Goal: Task Accomplishment & Management: Use online tool/utility

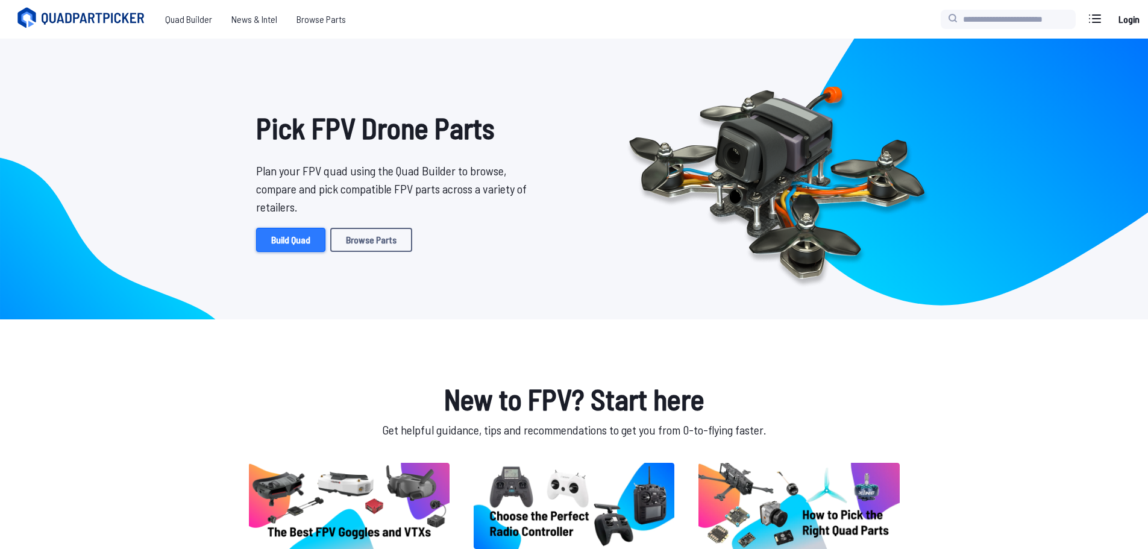
click at [289, 239] on link "Build Quad" at bounding box center [290, 240] width 69 height 24
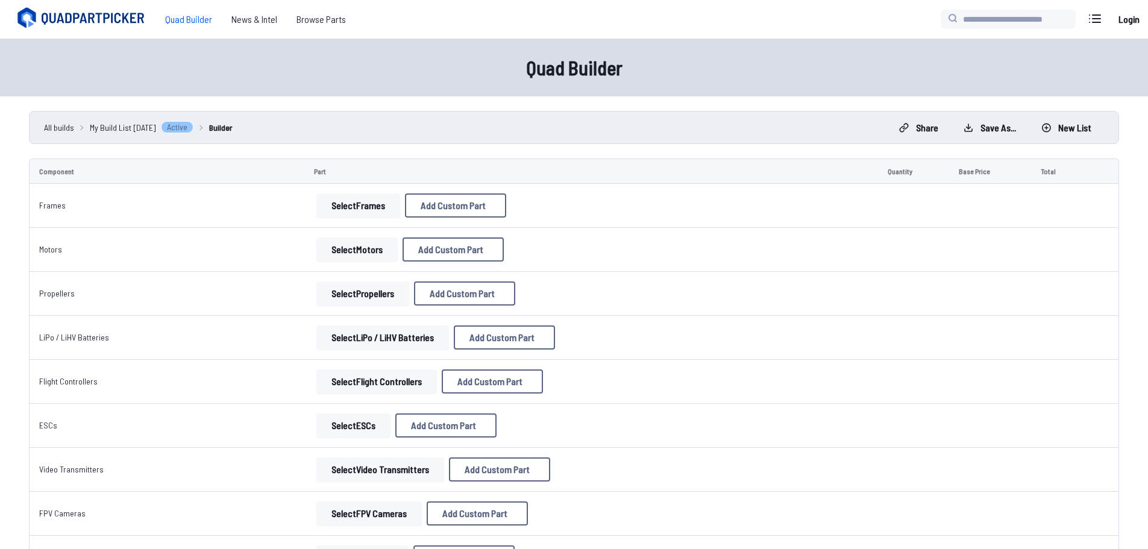
click at [365, 207] on button "Select Frames" at bounding box center [358, 205] width 84 height 24
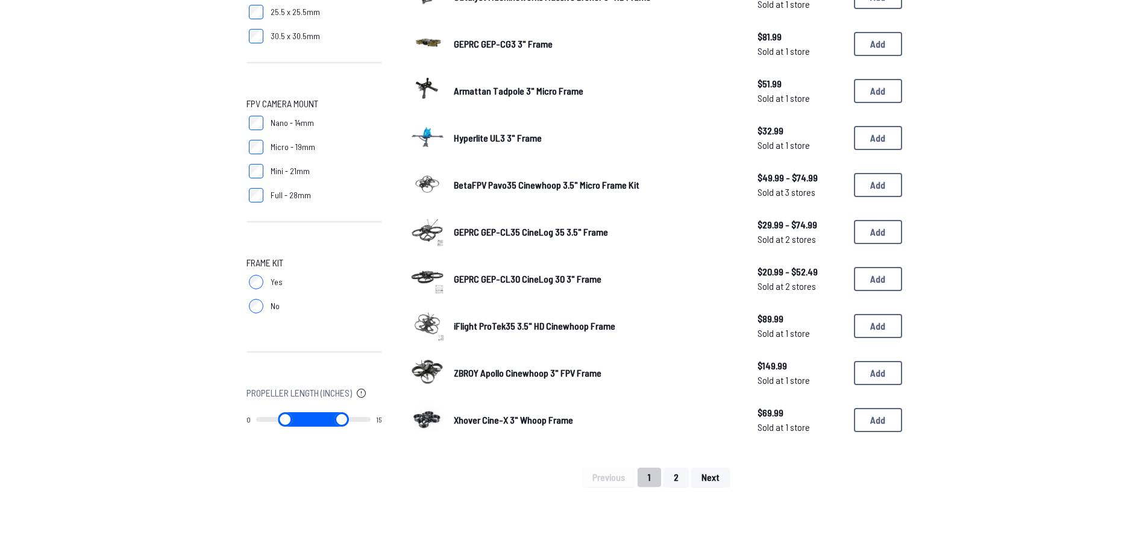
scroll to position [663, 0]
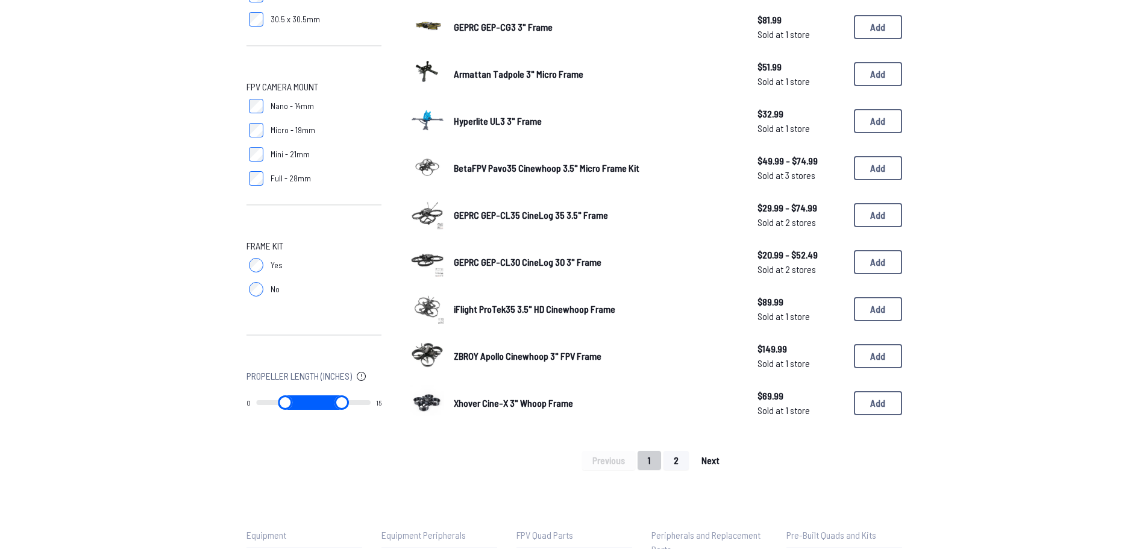
click at [708, 456] on span "Next" at bounding box center [710, 461] width 18 height 10
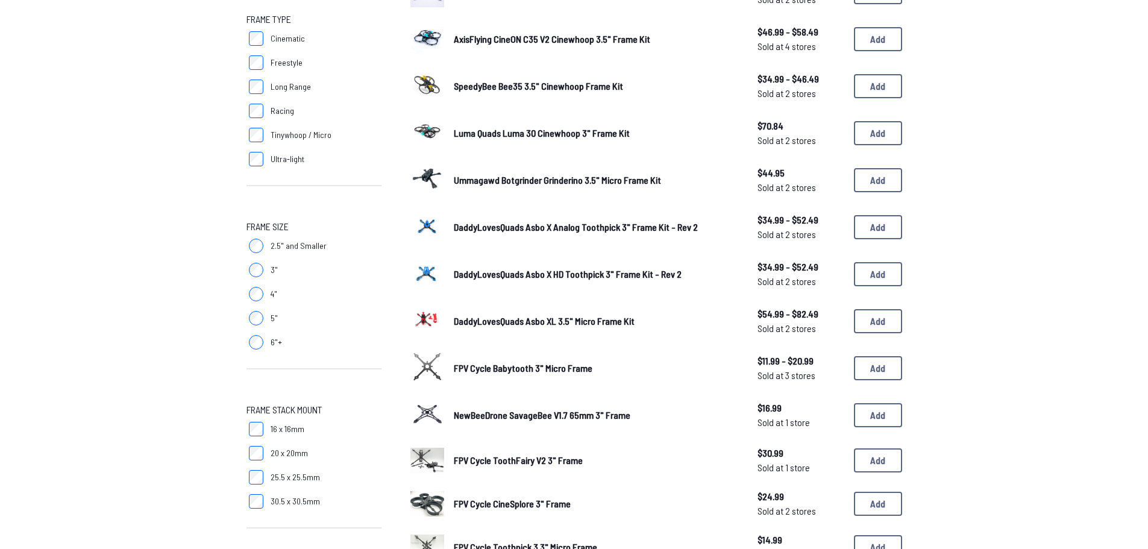
scroll to position [241, 0]
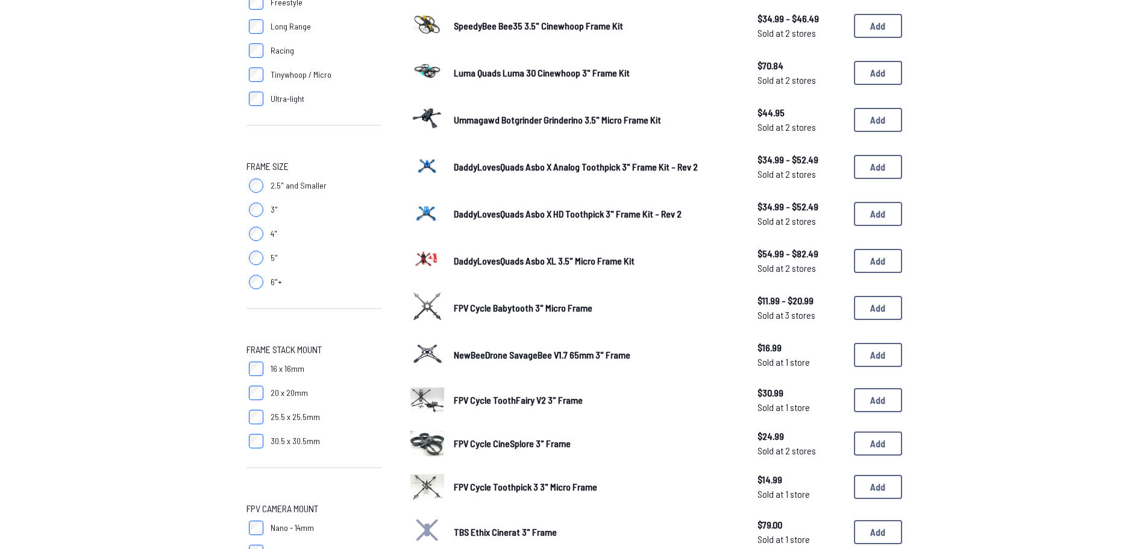
click at [499, 311] on span "FPV Cycle Babytooth 3" Micro Frame" at bounding box center [523, 307] width 139 height 11
click at [890, 309] on button "Add" at bounding box center [878, 308] width 48 height 24
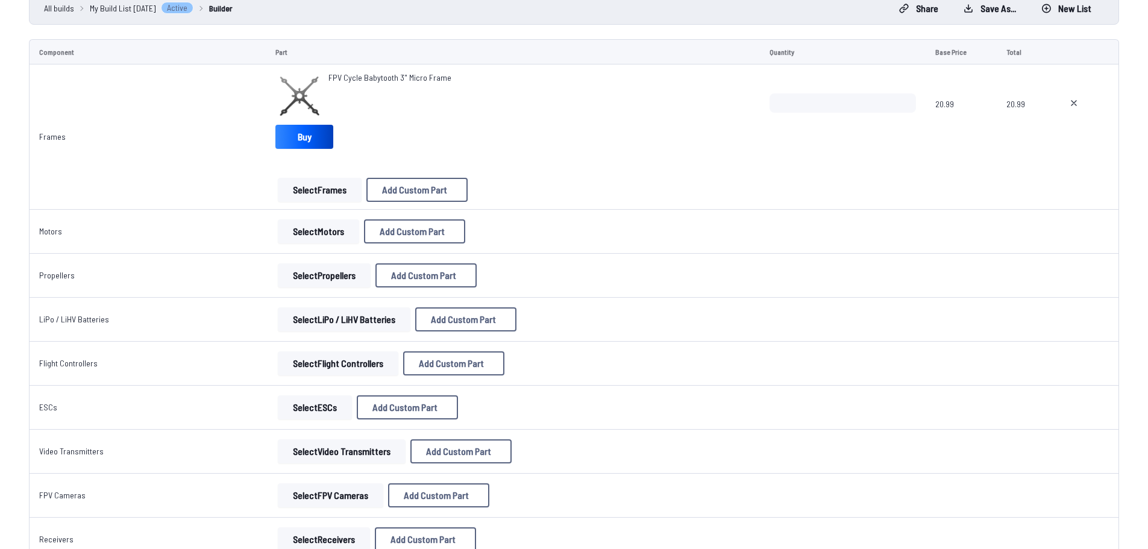
scroll to position [121, 0]
click at [297, 229] on button "Select Motors" at bounding box center [318, 230] width 81 height 24
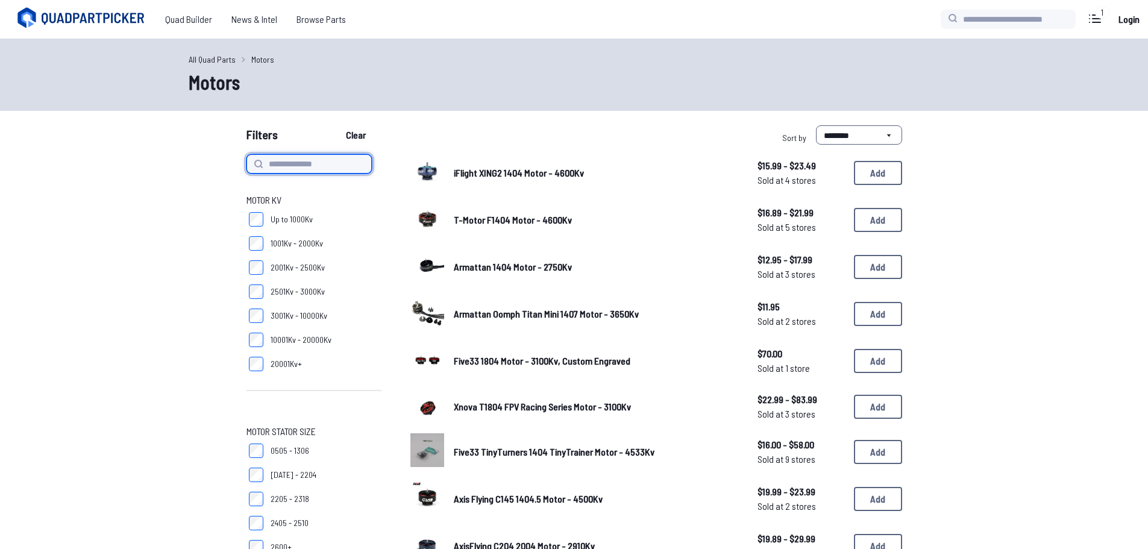
click at [300, 163] on input at bounding box center [308, 163] width 125 height 19
click at [357, 275] on label "2001Kv - 2500Kv" at bounding box center [313, 267] width 135 height 24
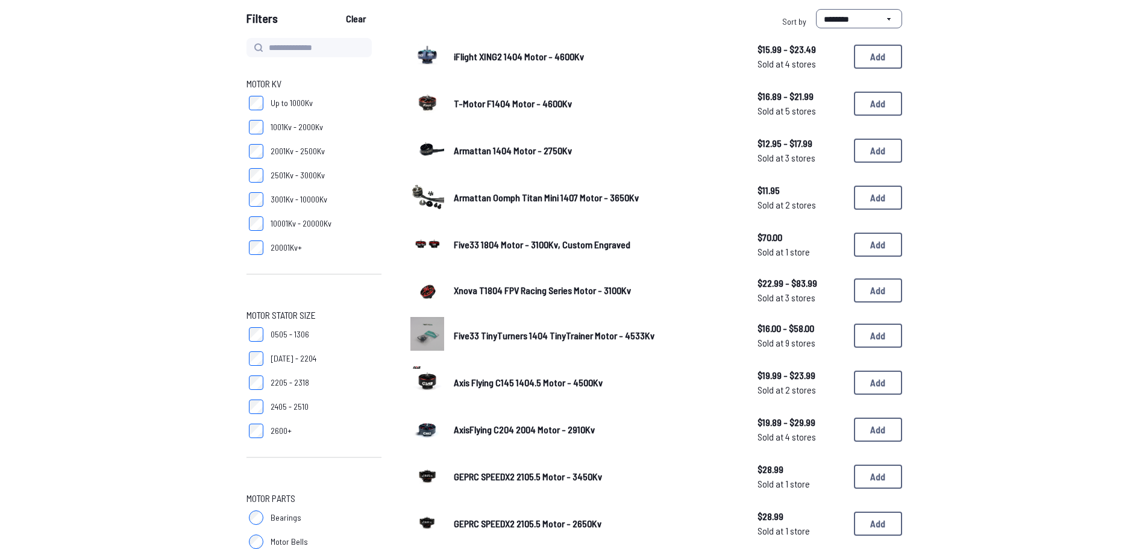
scroll to position [121, 0]
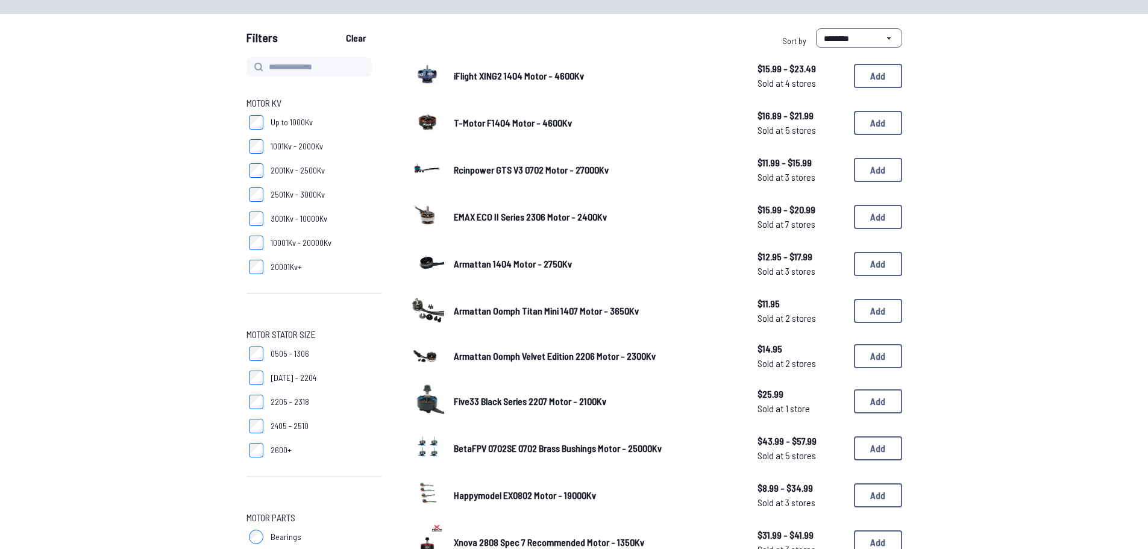
scroll to position [121, 0]
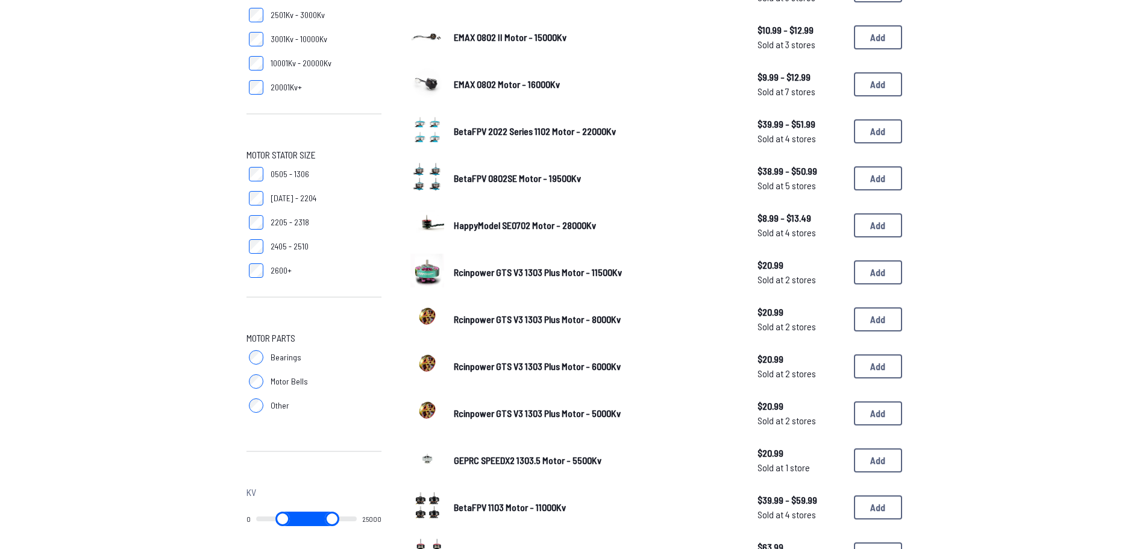
scroll to position [482, 0]
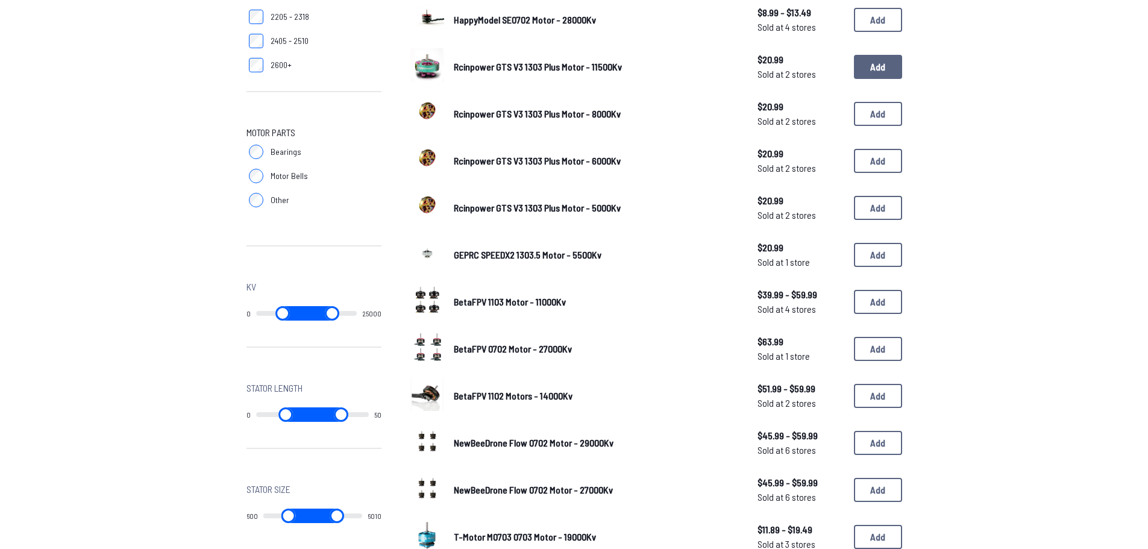
click at [900, 69] on button "Add" at bounding box center [878, 67] width 48 height 24
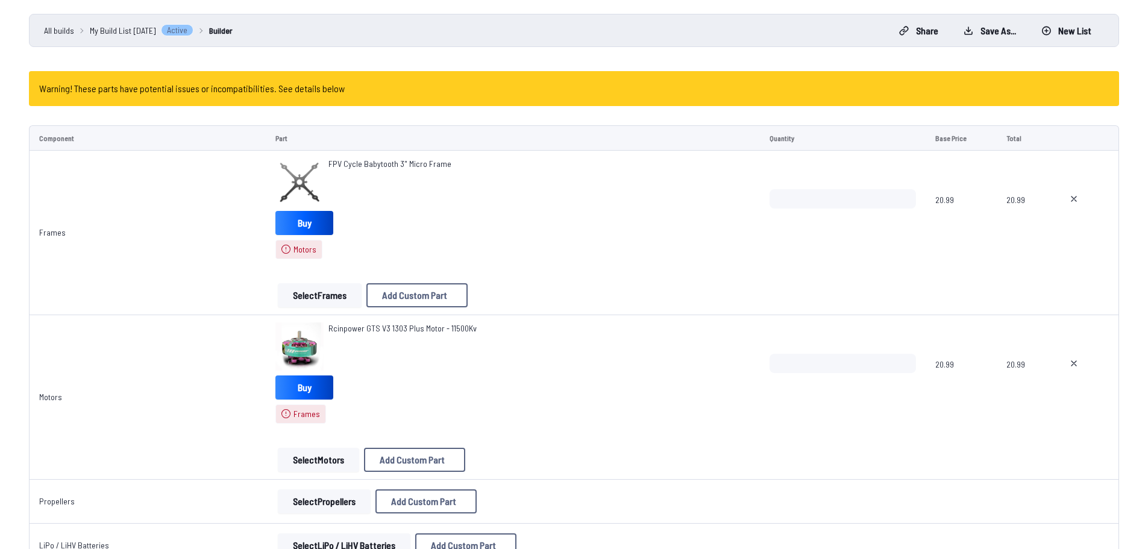
scroll to position [121, 0]
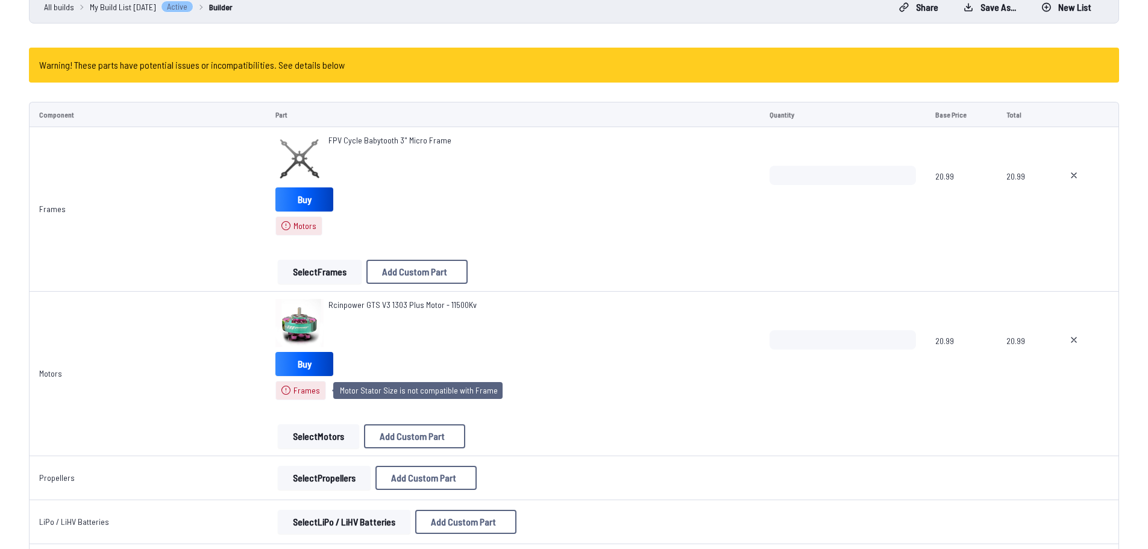
click at [300, 393] on span "Frames" at bounding box center [306, 390] width 27 height 12
click at [440, 349] on div "Rcinpower GTS V3 1303 Plus Motor - 11500Kv Buy Frames" at bounding box center [512, 349] width 474 height 101
click at [301, 393] on span "Frames" at bounding box center [306, 390] width 27 height 12
click at [459, 336] on div "Rcinpower GTS V3 1303 Plus Motor - 11500Kv" at bounding box center [402, 323] width 148 height 48
click at [445, 366] on div "Rcinpower GTS V3 1303 Plus Motor - 11500Kv Buy Frames" at bounding box center [512, 349] width 474 height 101
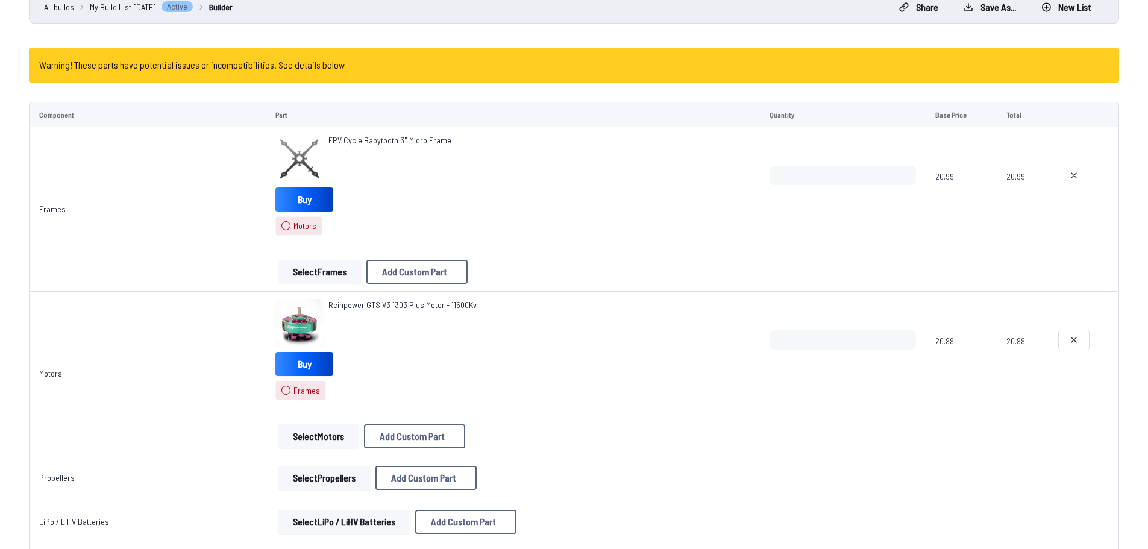
click at [1076, 335] on icon at bounding box center [1074, 340] width 10 height 10
type textarea "**********"
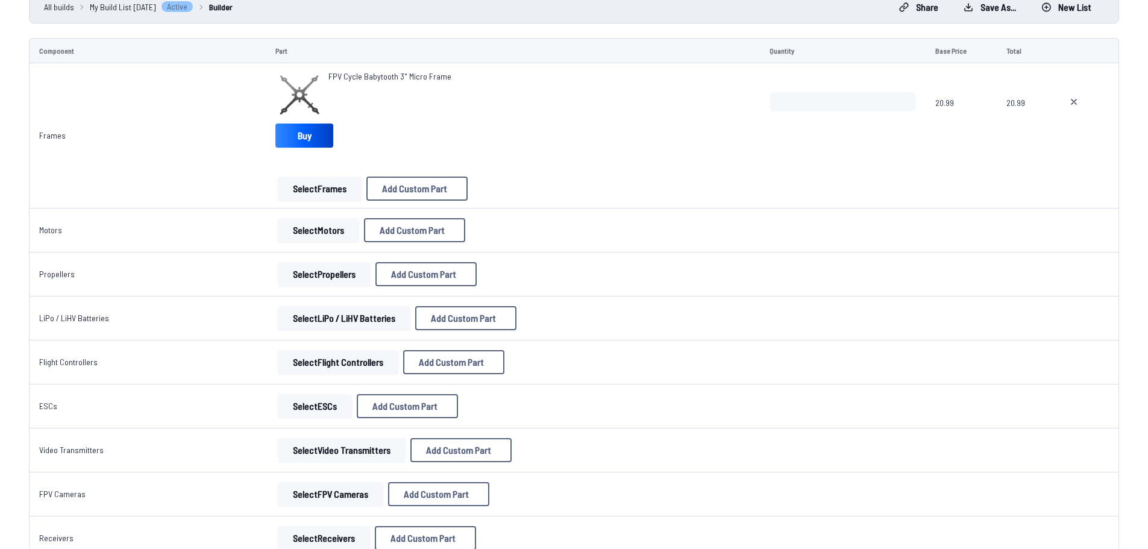
click at [328, 234] on button "Select Motors" at bounding box center [318, 230] width 81 height 24
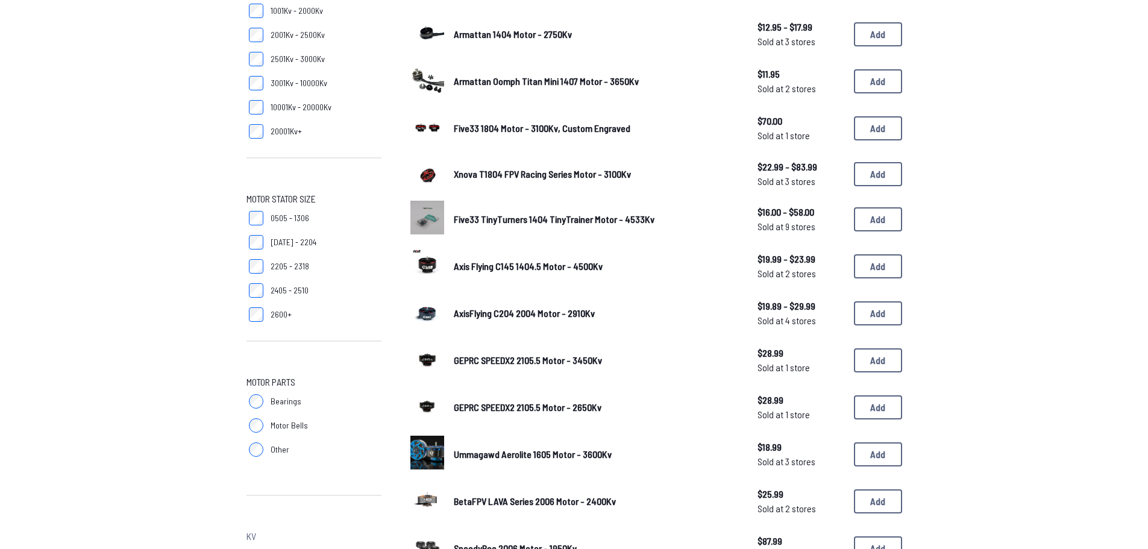
scroll to position [60, 0]
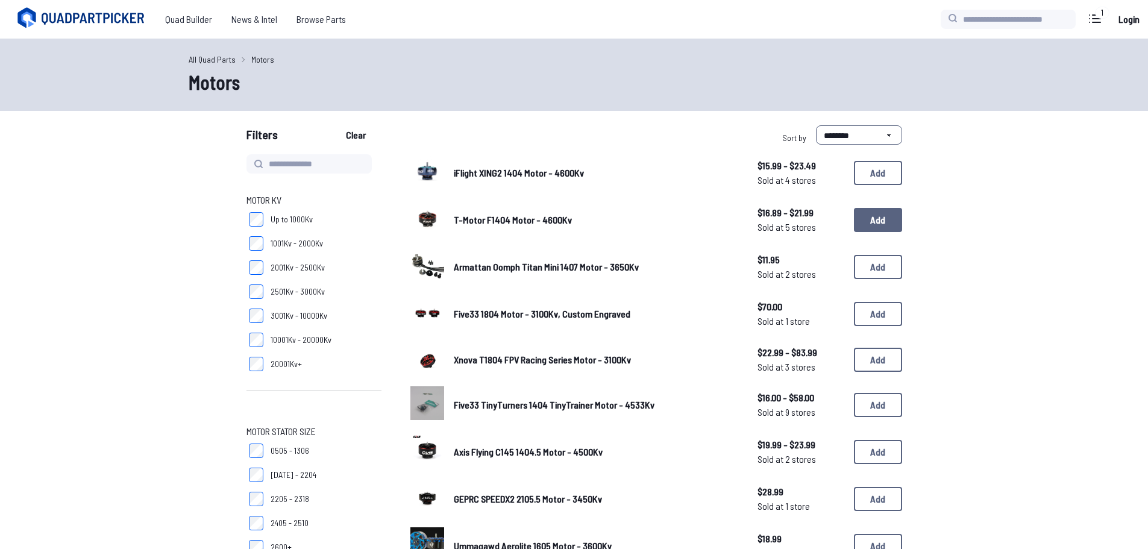
click at [886, 221] on button "Add" at bounding box center [878, 220] width 48 height 24
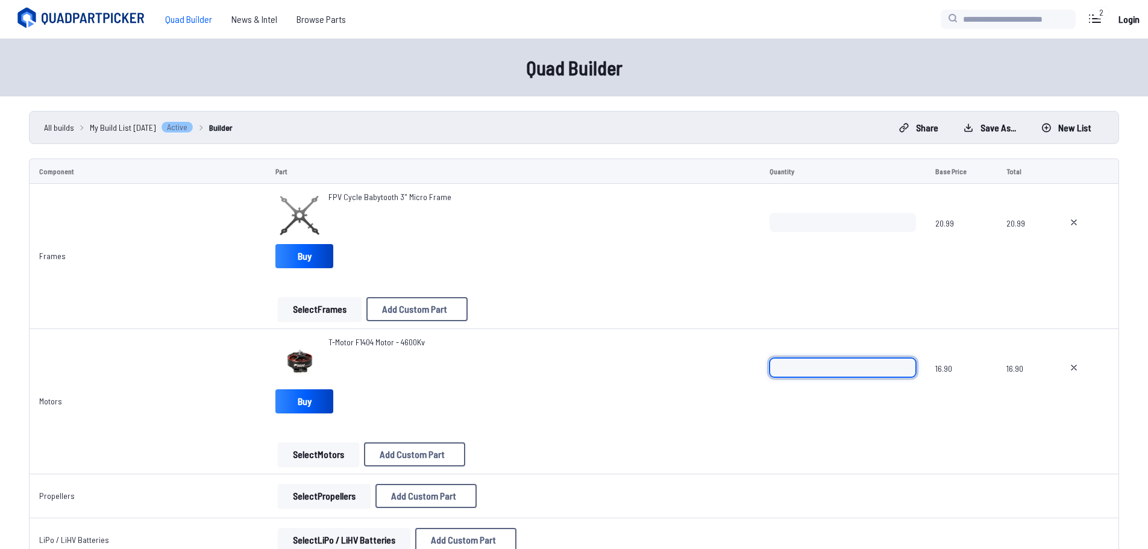
click at [904, 363] on input "*" at bounding box center [842, 367] width 147 height 19
type input "*"
click at [904, 363] on input "*" at bounding box center [842, 367] width 147 height 19
click at [865, 428] on span at bounding box center [842, 430] width 147 height 29
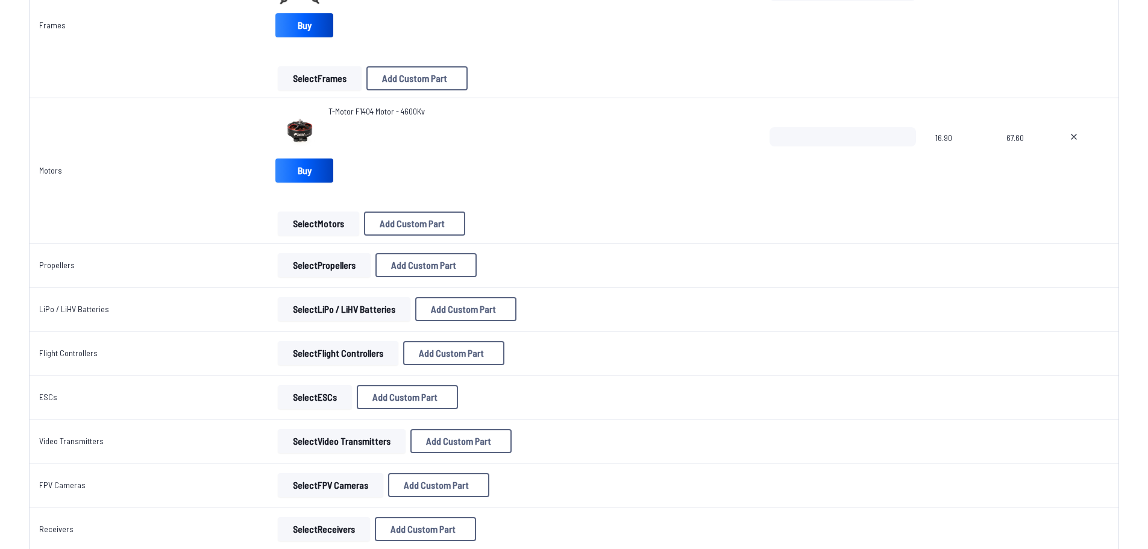
scroll to position [241, 0]
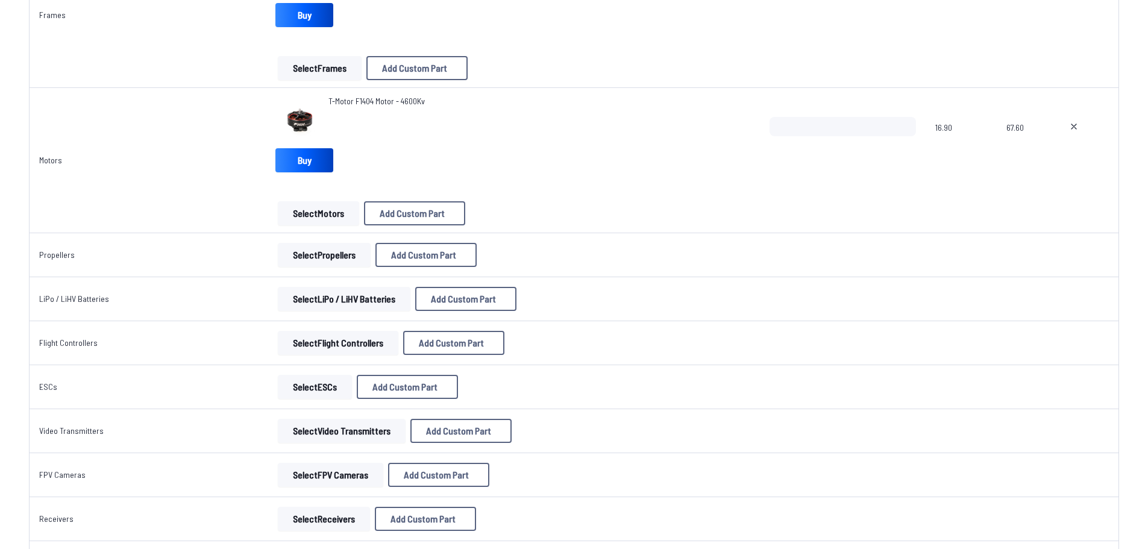
click at [284, 254] on button "Select Propellers" at bounding box center [324, 255] width 93 height 24
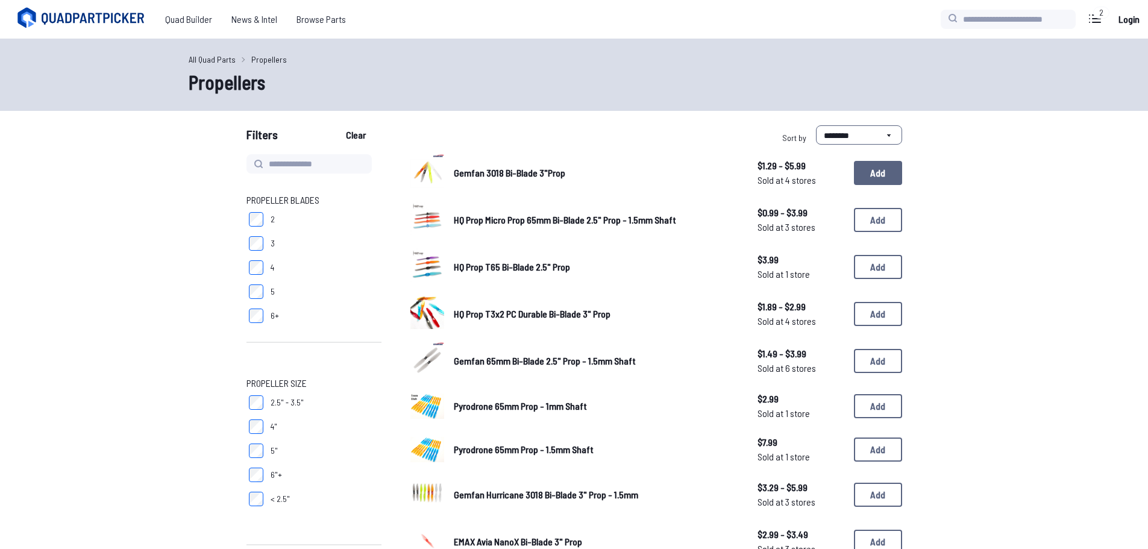
click at [869, 178] on button "Add" at bounding box center [878, 173] width 48 height 24
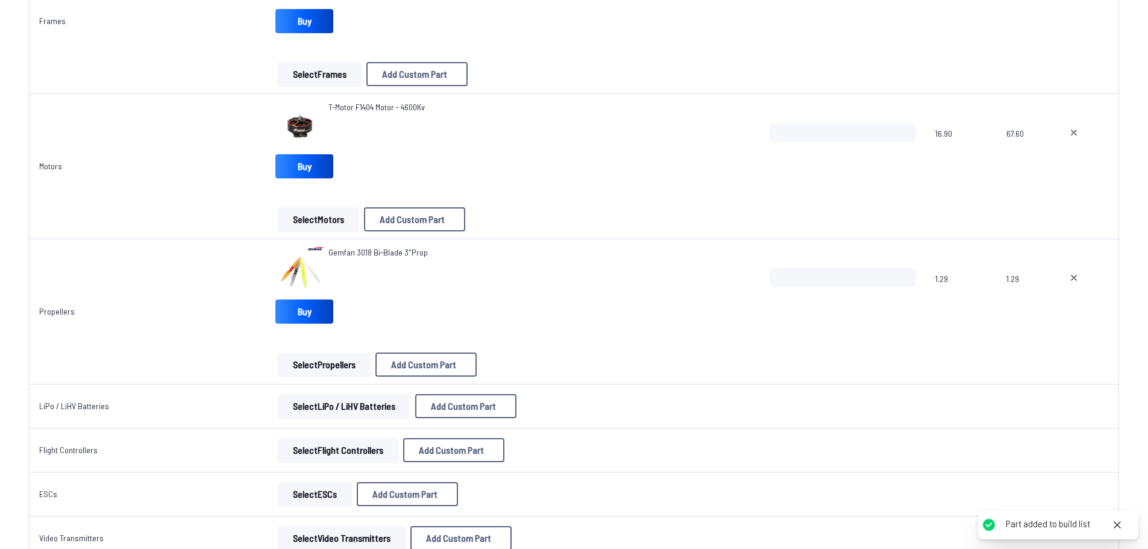
scroll to position [362, 0]
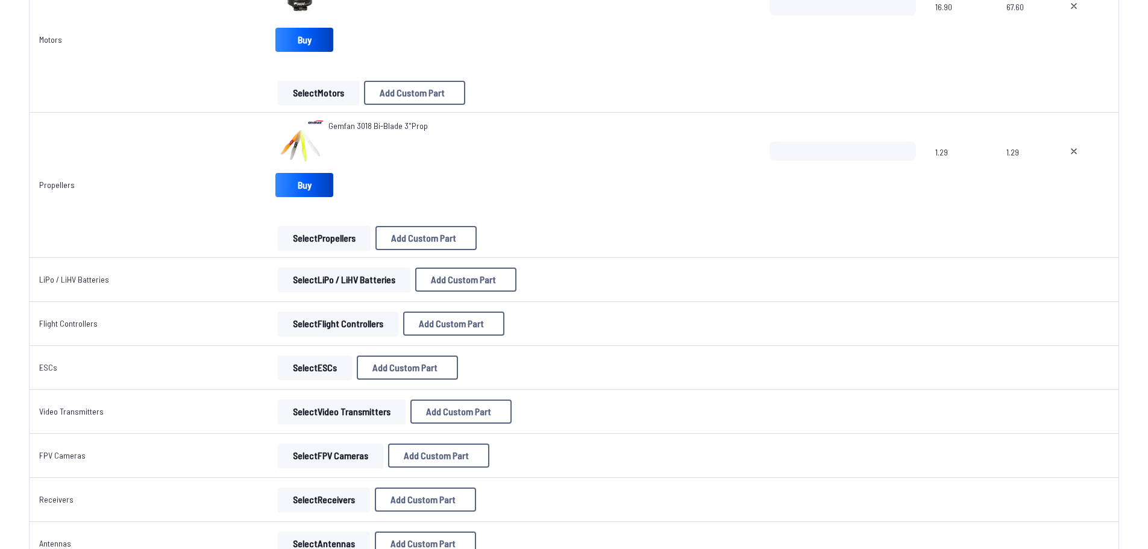
click at [318, 328] on button "Select Flight Controllers" at bounding box center [338, 324] width 121 height 24
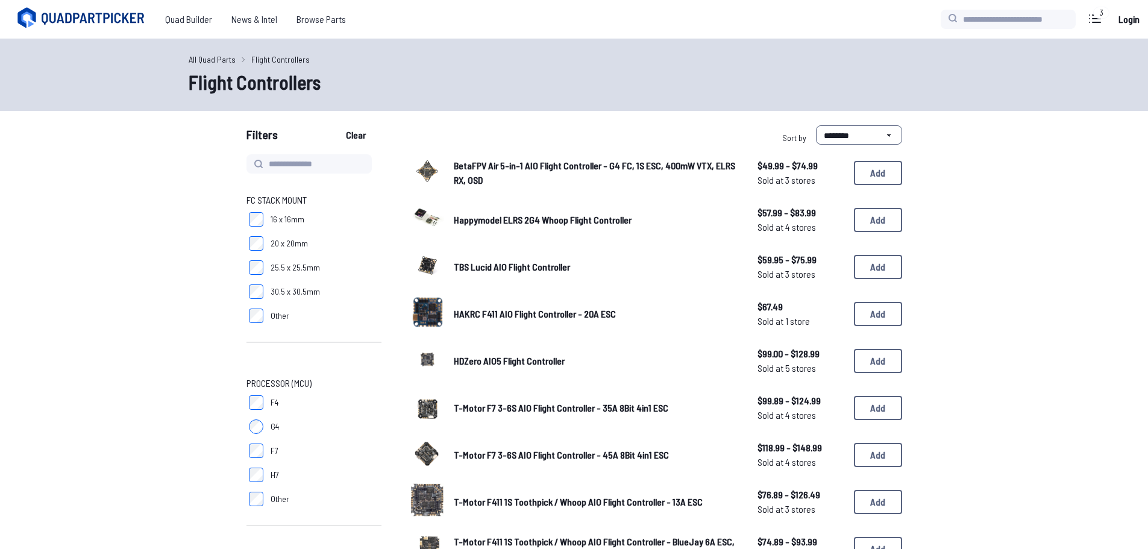
click at [228, 62] on link "All Quad Parts" at bounding box center [212, 59] width 47 height 13
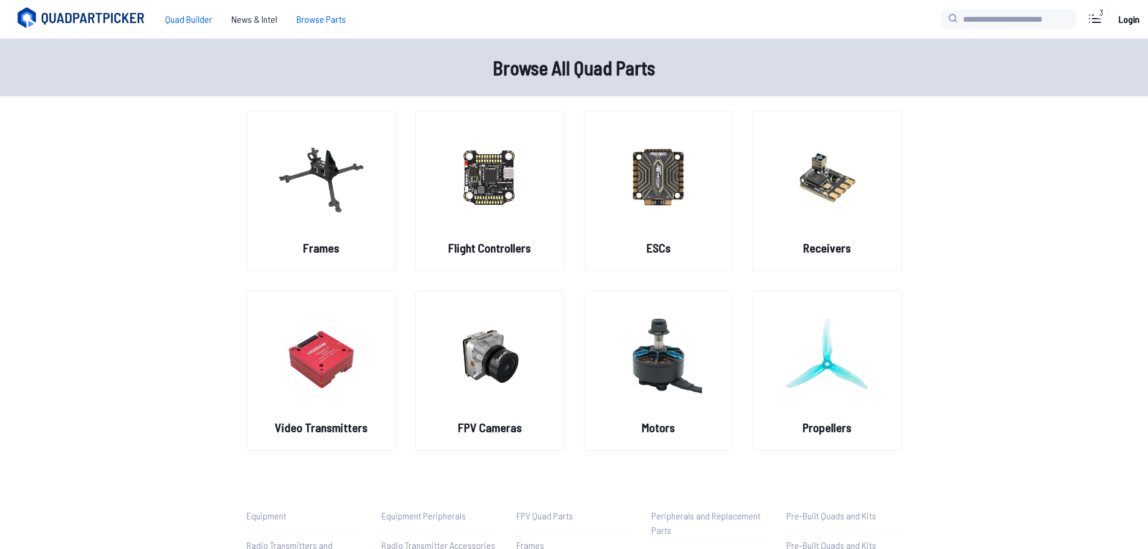
click at [195, 24] on span "Quad Builder" at bounding box center [188, 19] width 66 height 24
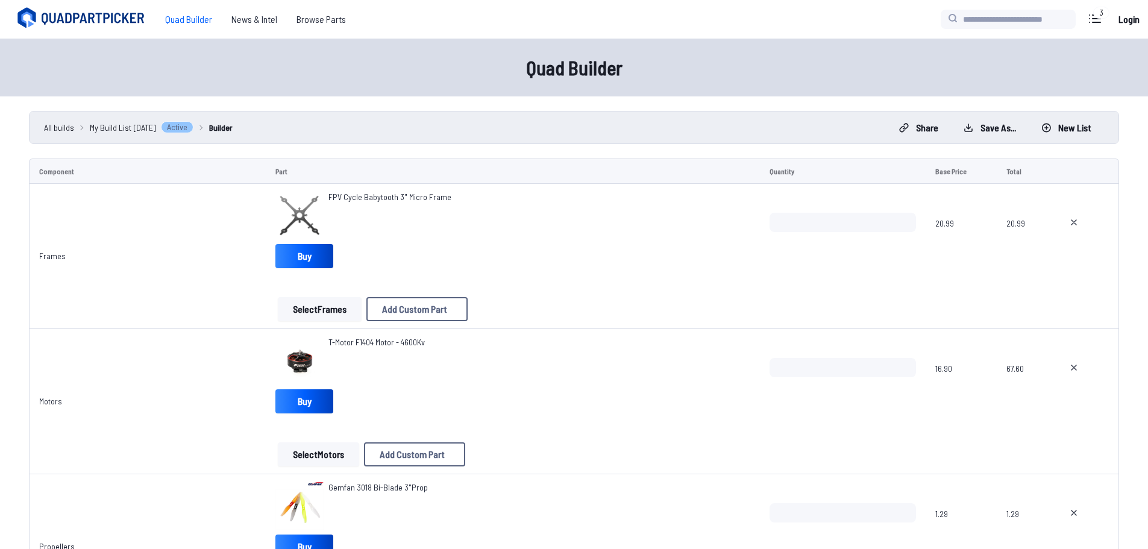
click at [292, 333] on td "T-Motor F1404 Motor - 4600Kv Buy Select Motors Add Custom Part Add Custom Part …" at bounding box center [512, 401] width 493 height 145
click at [368, 340] on span "T-Motor F1404 Motor - 4600Kv" at bounding box center [376, 342] width 96 height 10
click at [342, 339] on span "T-Motor F1404 Motor - 4600Kv" at bounding box center [376, 342] width 96 height 10
click at [299, 395] on link "Buy" at bounding box center [304, 401] width 58 height 24
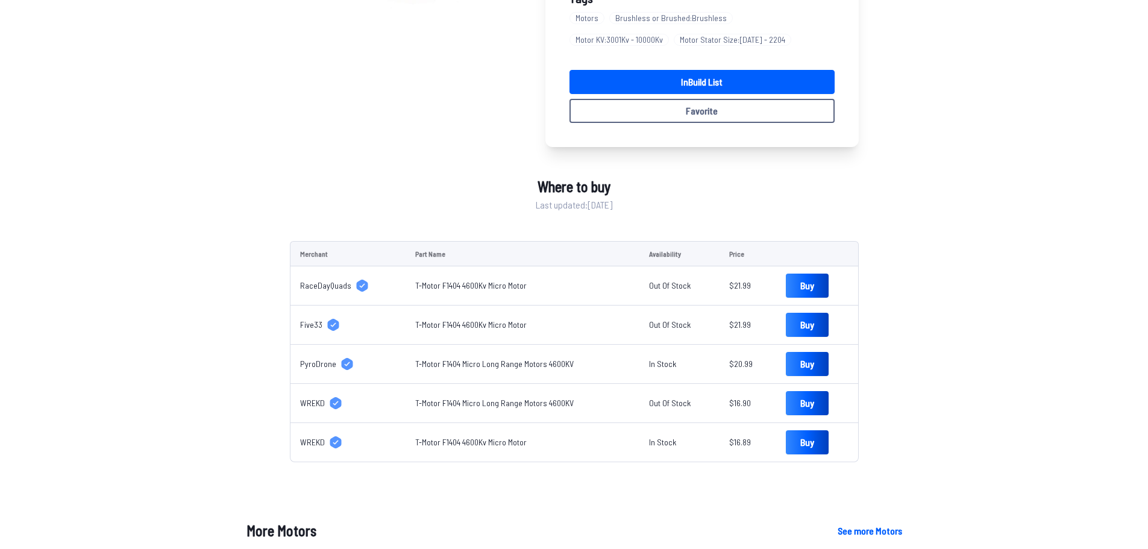
scroll to position [301, 0]
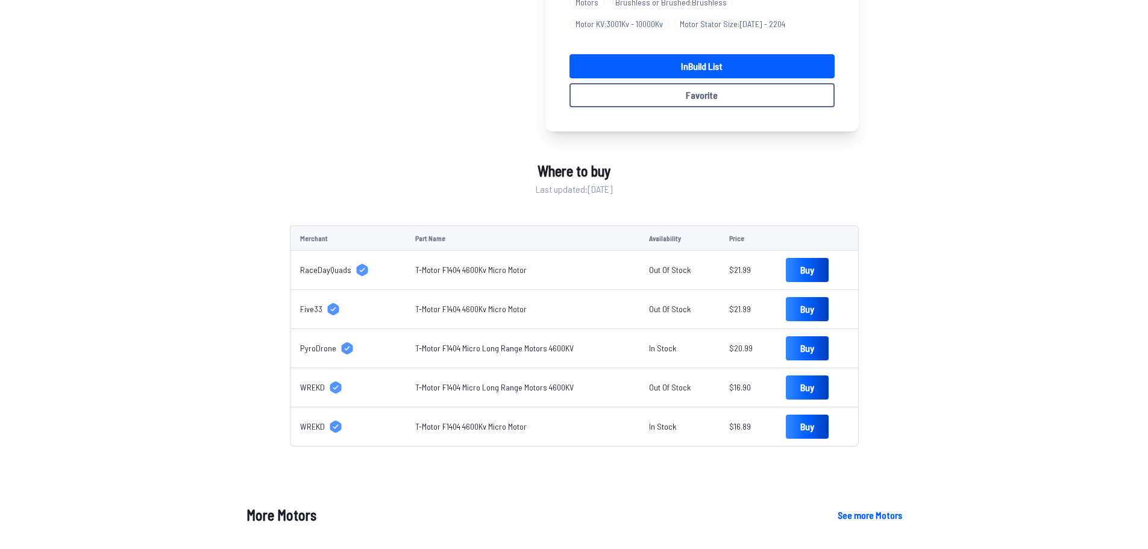
click at [168, 140] on div "T-Motor F1404 Motor - 4600Kv Sold at 4 stores · $16.89 - $21.99 Details Kv 4600…" at bounding box center [574, 405] width 1148 height 1220
click at [134, 145] on div "T-Motor F1404 Motor - 4600Kv Sold at 4 stores · $16.89 - $21.99 Details Kv 4600…" at bounding box center [574, 405] width 1148 height 1220
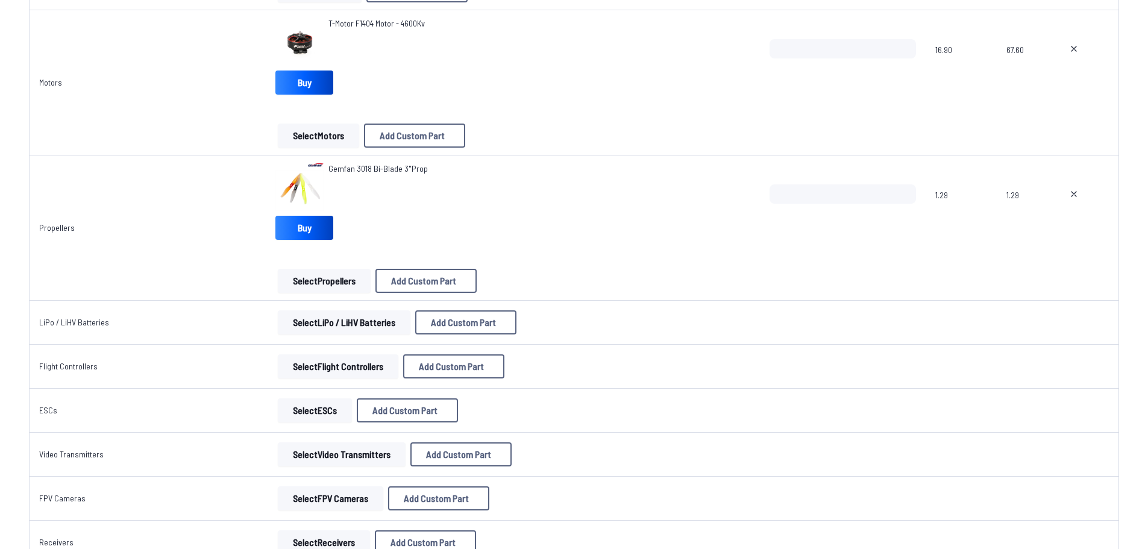
scroll to position [362, 0]
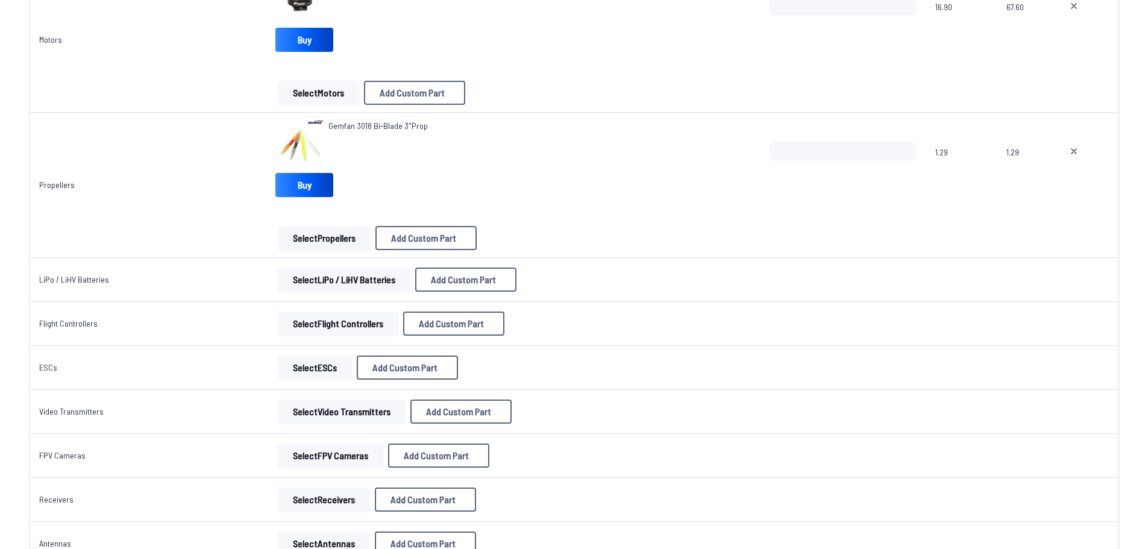
click at [348, 328] on button "Select Flight Controllers" at bounding box center [338, 324] width 121 height 24
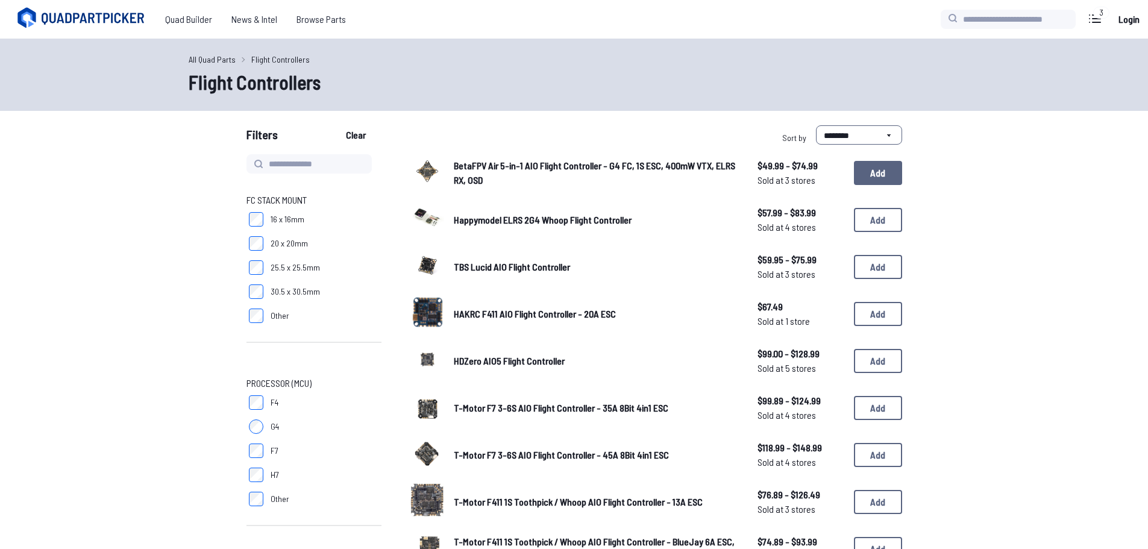
click at [866, 171] on button "Add" at bounding box center [878, 173] width 48 height 24
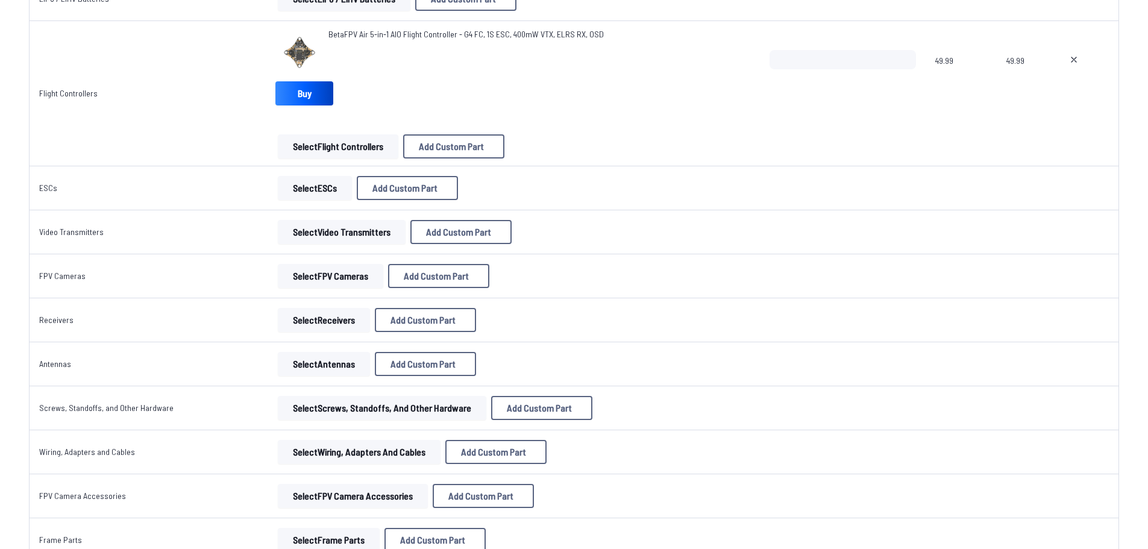
scroll to position [663, 0]
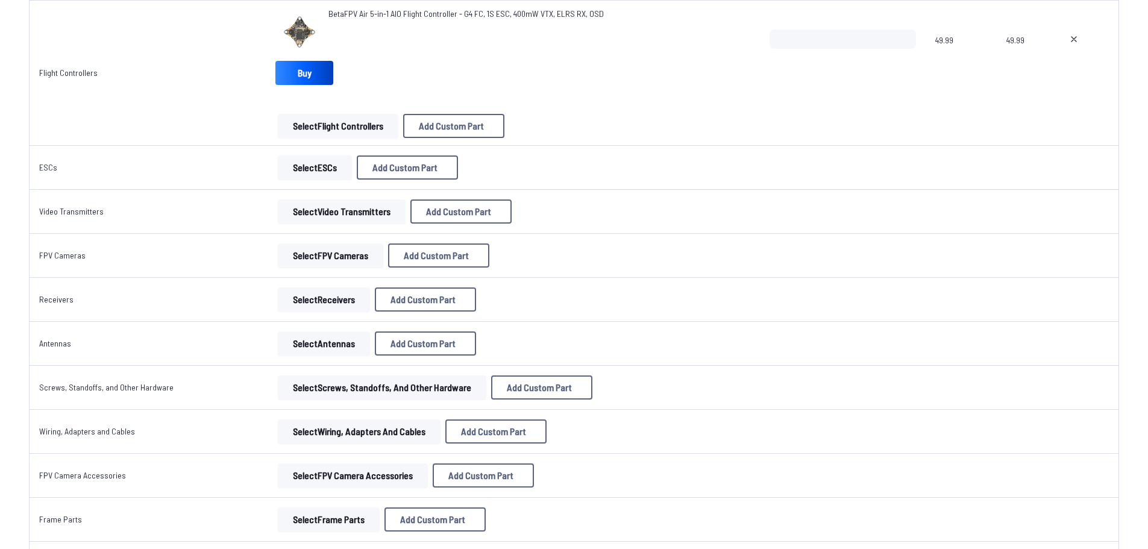
click at [310, 257] on button "Select FPV Cameras" at bounding box center [330, 255] width 105 height 24
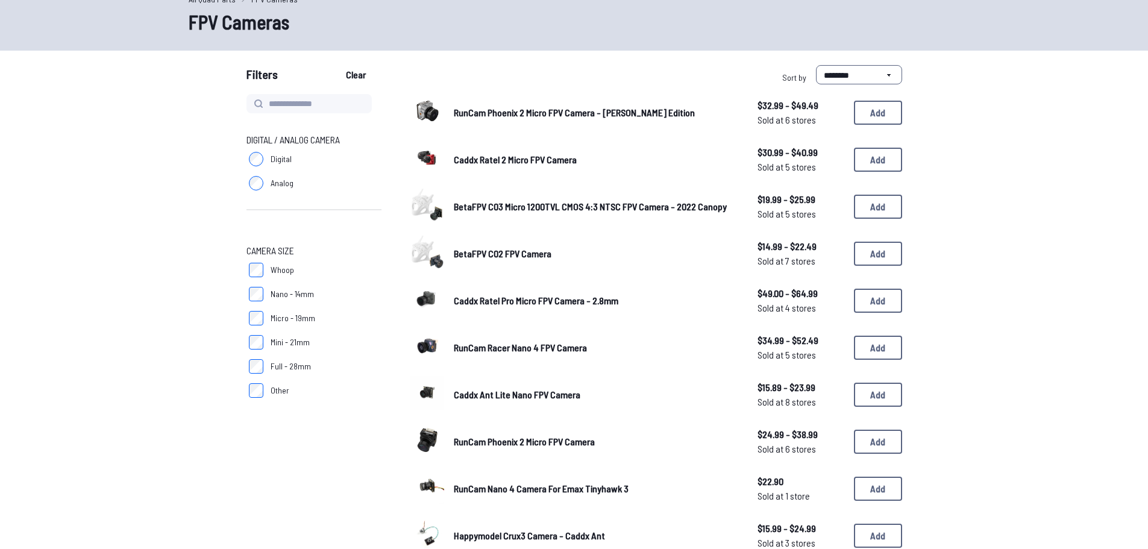
scroll to position [121, 0]
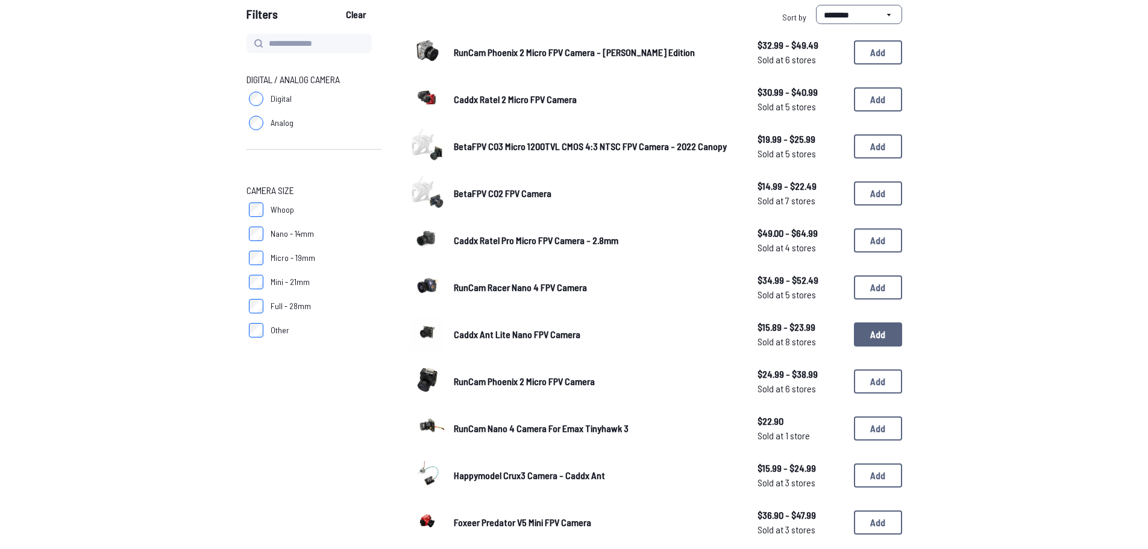
click at [885, 342] on button "Add" at bounding box center [878, 334] width 48 height 24
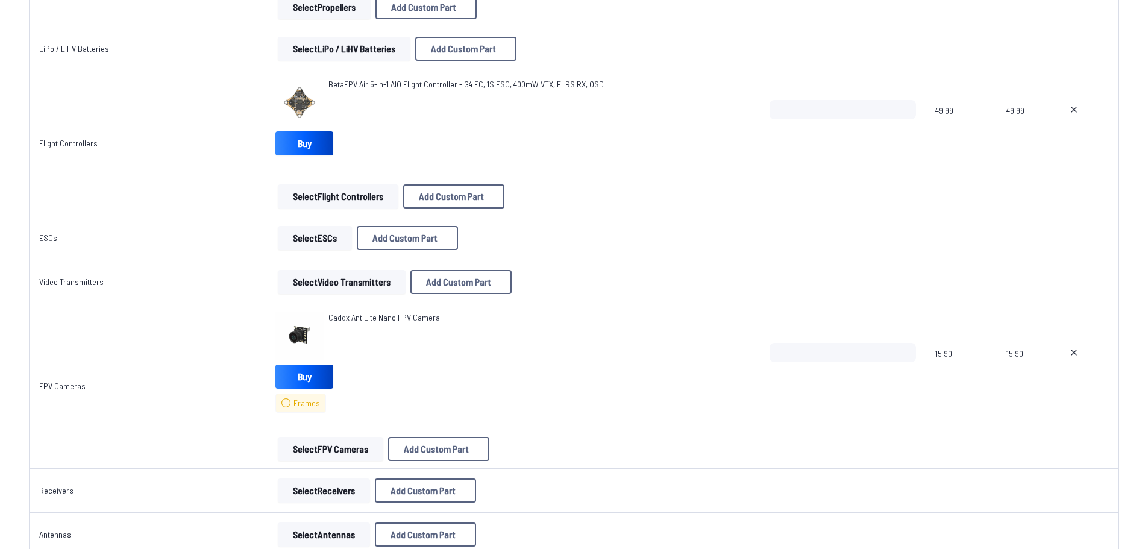
scroll to position [663, 0]
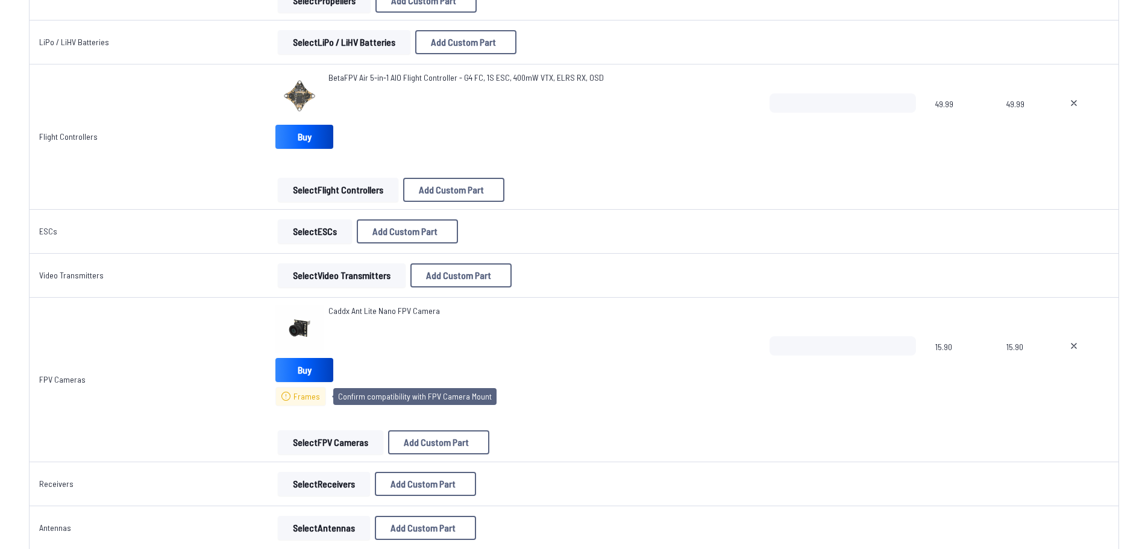
click at [307, 396] on span "Frames" at bounding box center [306, 396] width 27 height 12
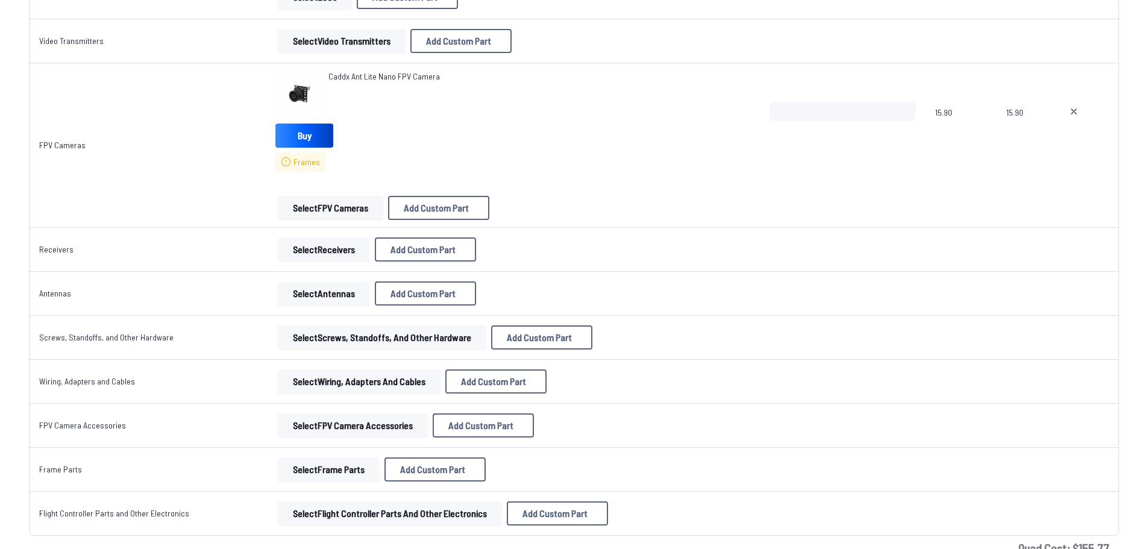
scroll to position [904, 0]
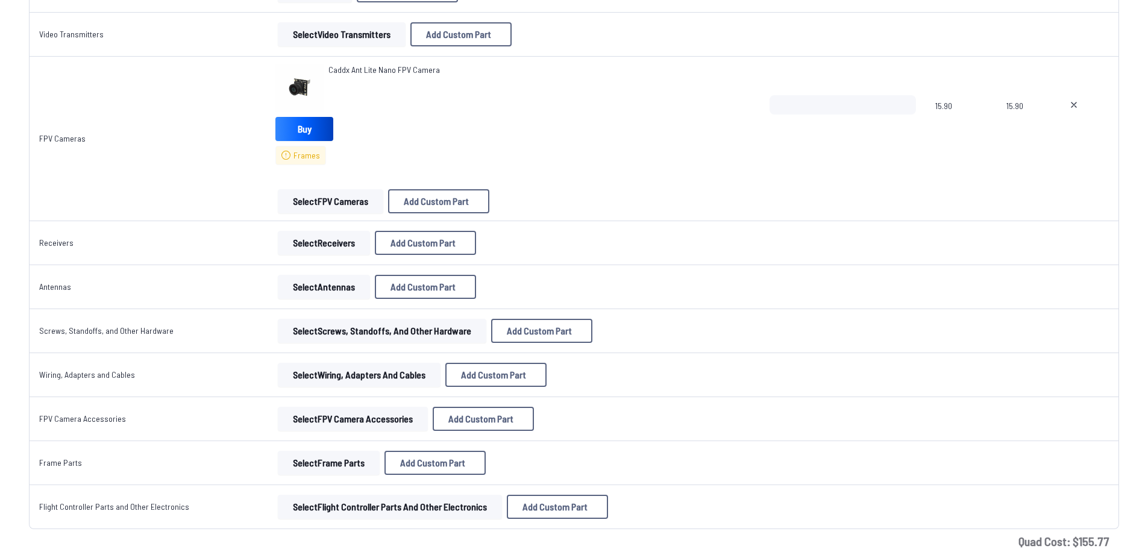
click at [304, 288] on button "Select Antennas" at bounding box center [324, 287] width 92 height 24
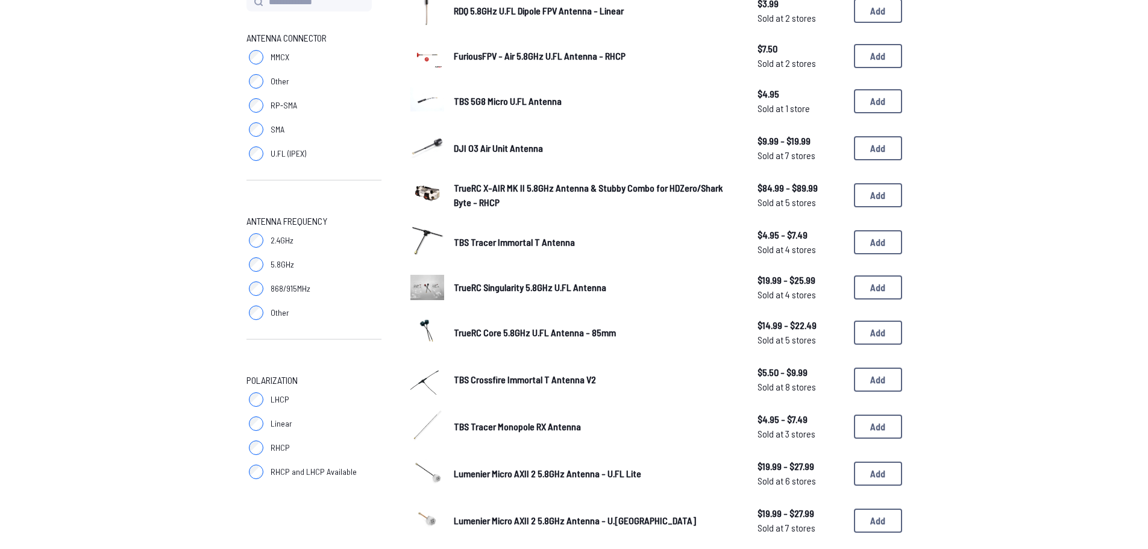
scroll to position [181, 0]
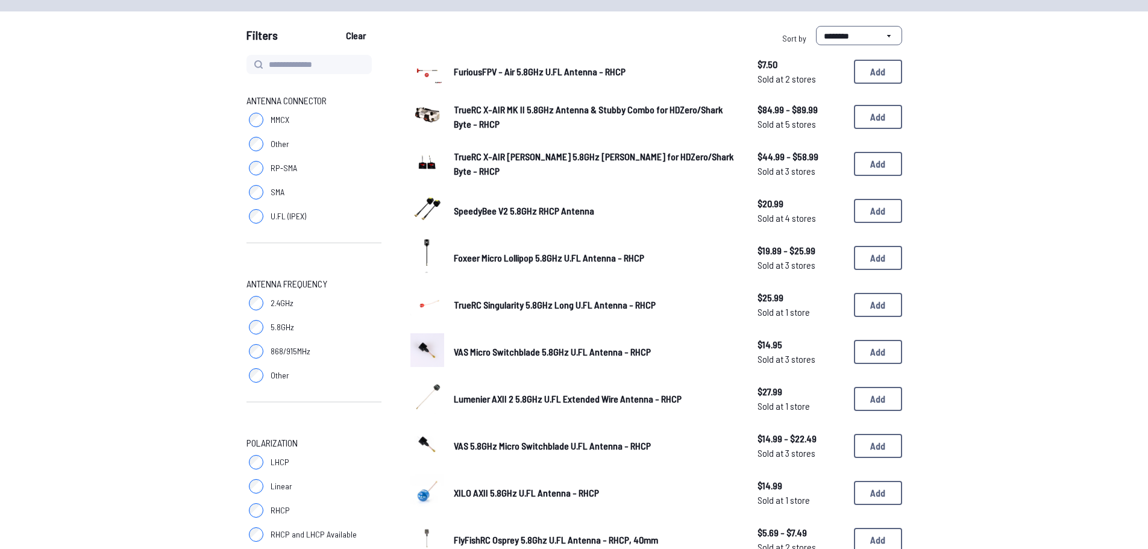
scroll to position [121, 0]
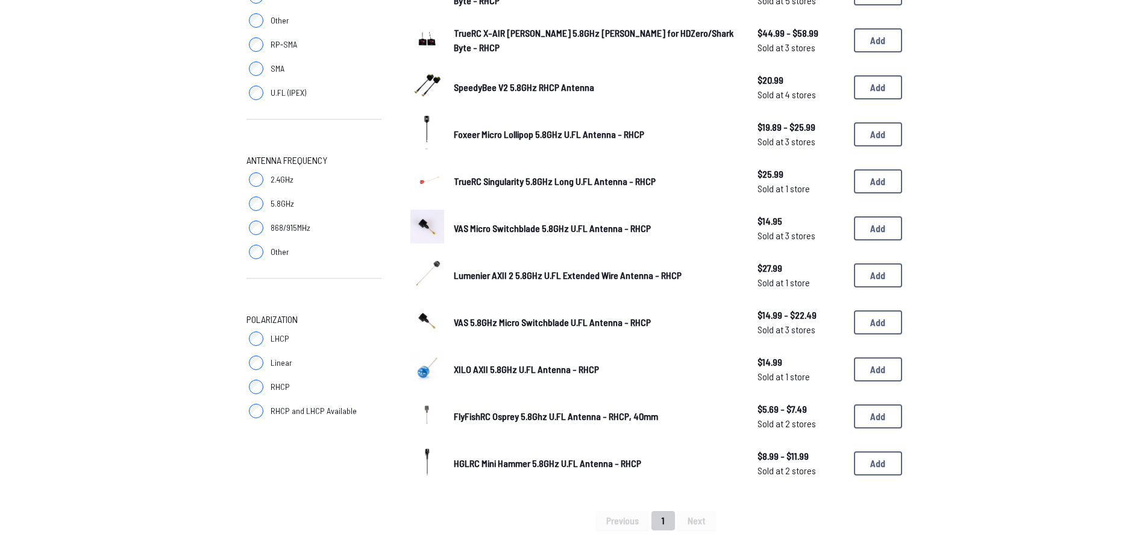
scroll to position [241, 0]
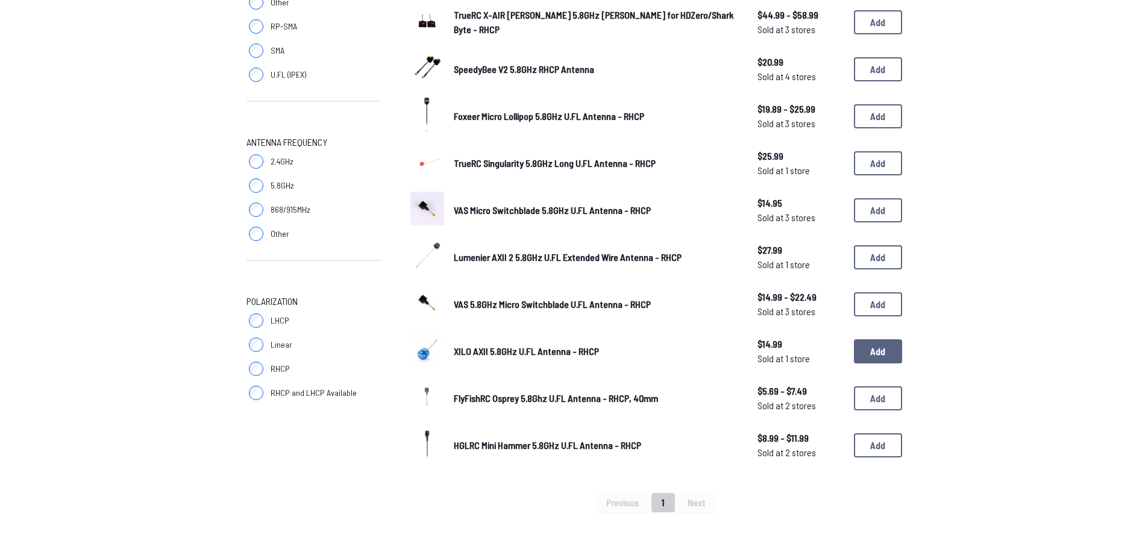
click at [871, 349] on button "Add" at bounding box center [878, 351] width 48 height 24
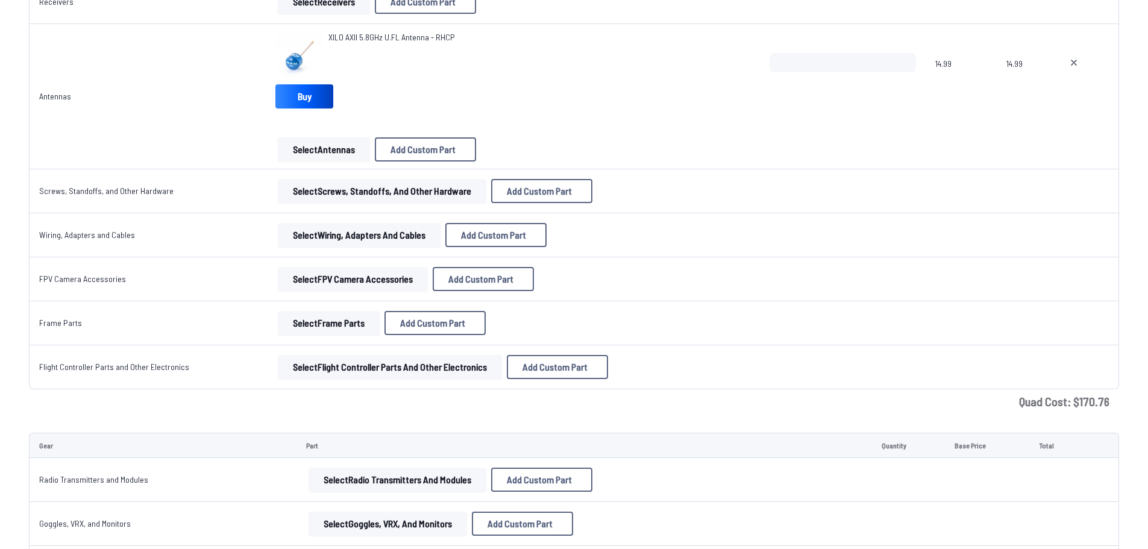
scroll to position [1205, 0]
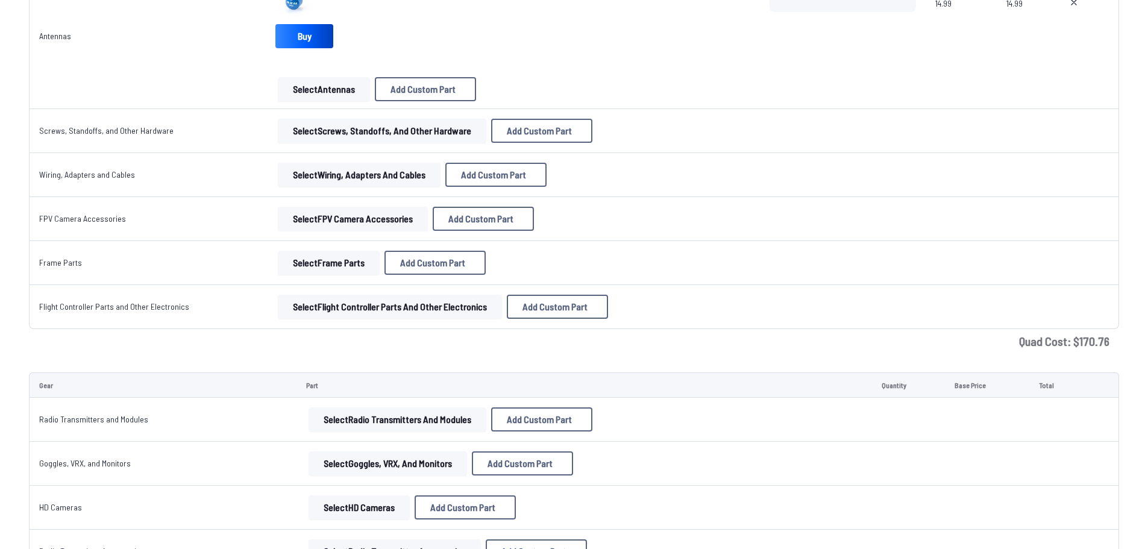
click at [378, 229] on button "Select FPV Camera Accessories" at bounding box center [353, 219] width 150 height 24
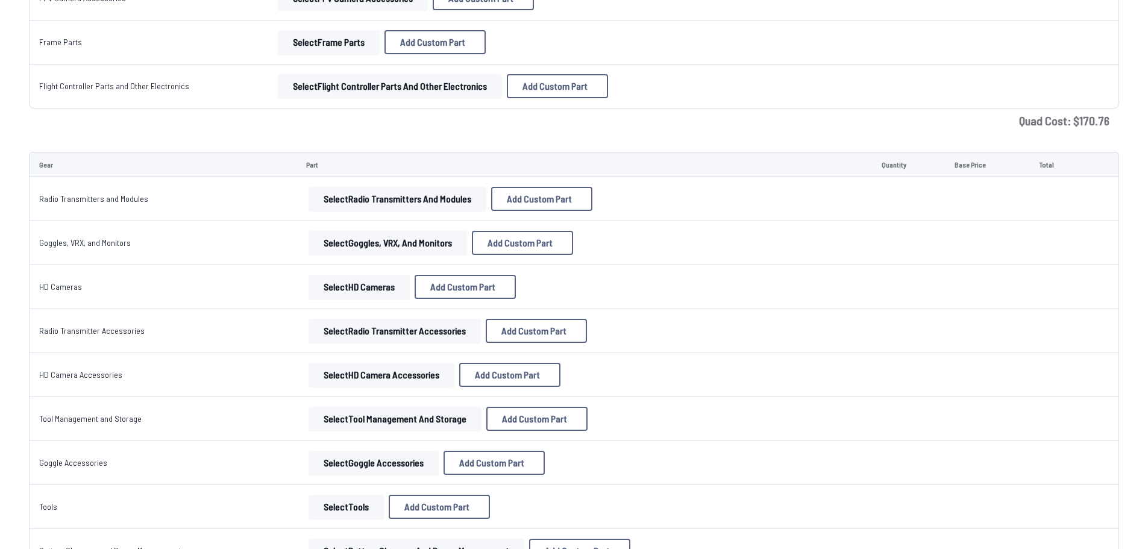
scroll to position [1446, 0]
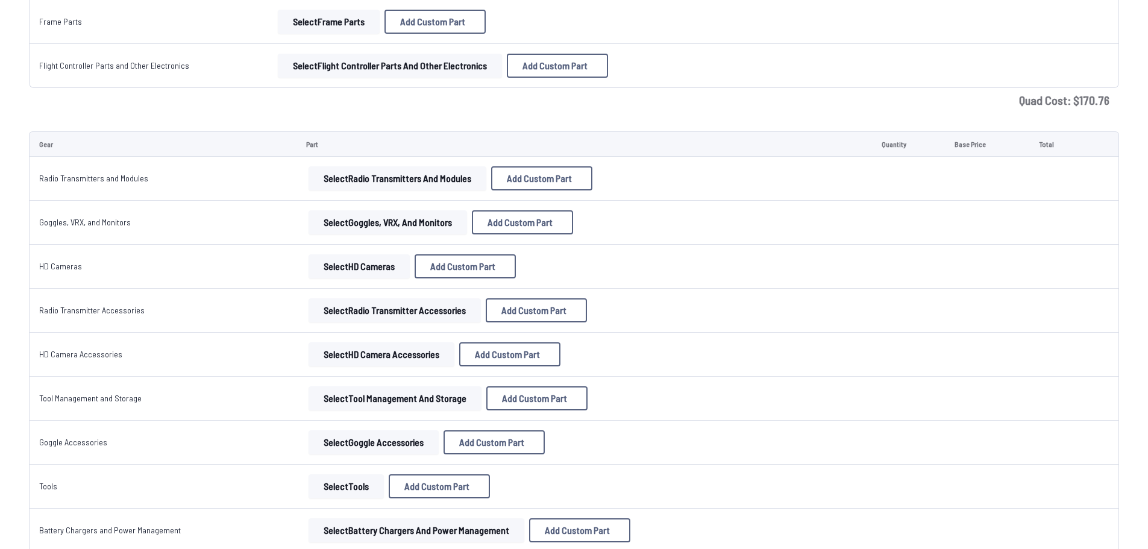
click at [86, 225] on link "Goggles, VRX, and Monitors" at bounding box center [85, 222] width 92 height 10
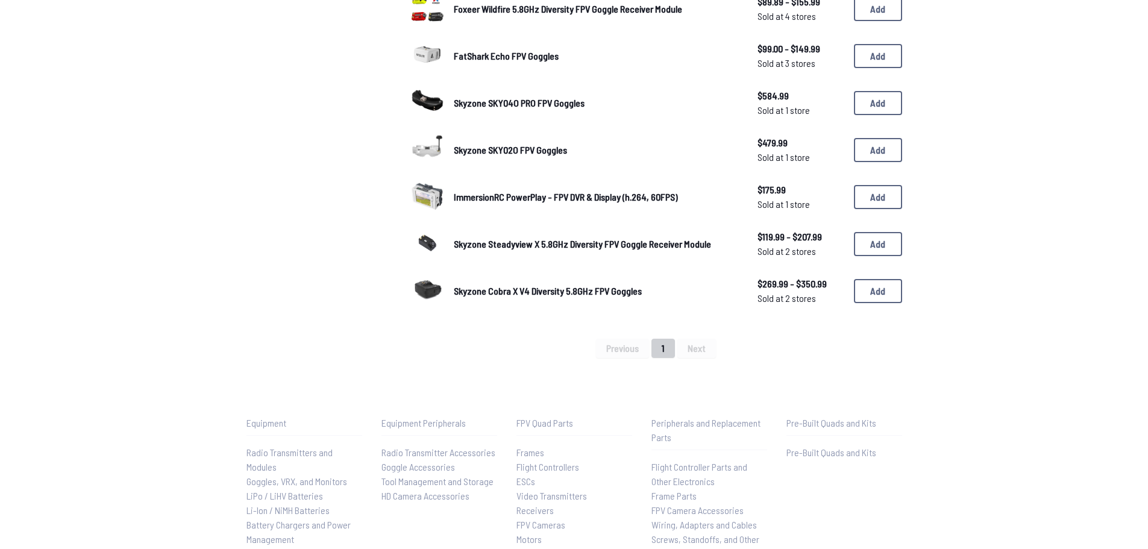
scroll to position [663, 0]
